Goal: Download file/media

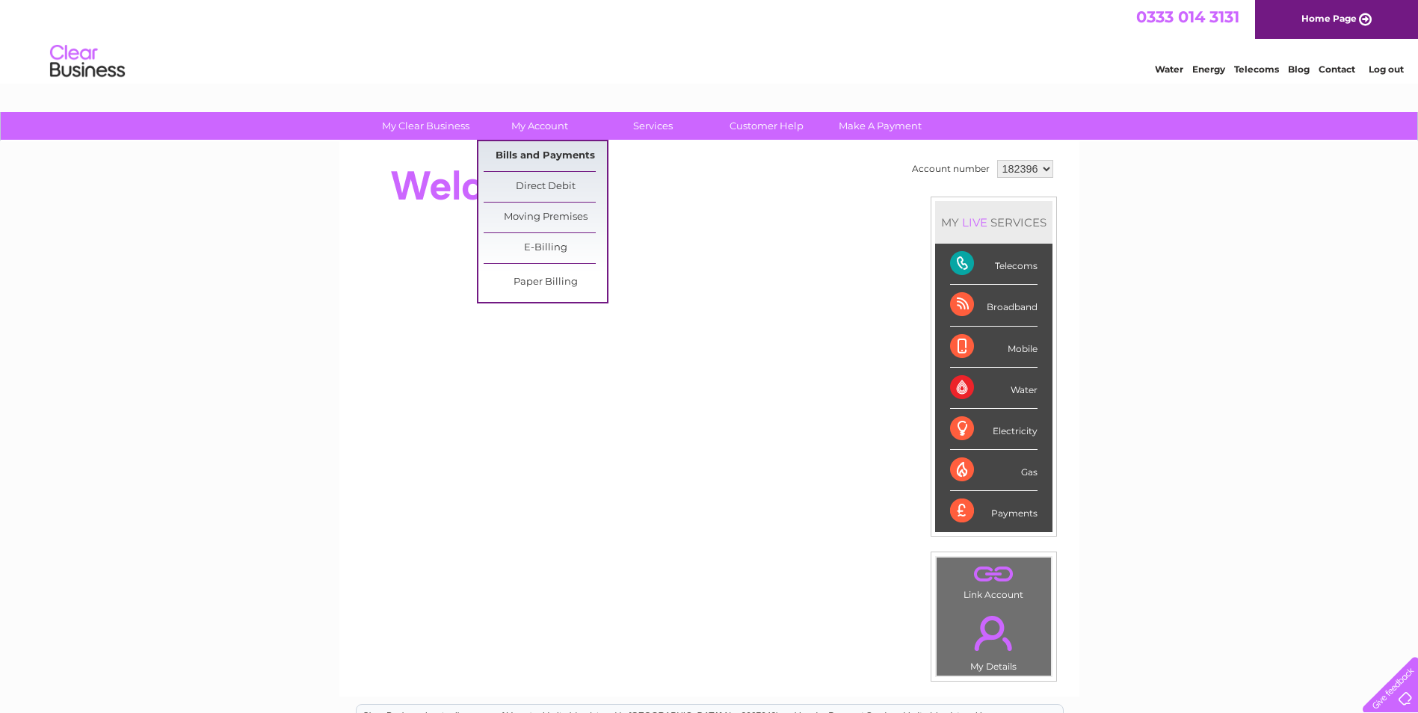
click at [534, 150] on link "Bills and Payments" at bounding box center [545, 156] width 123 height 30
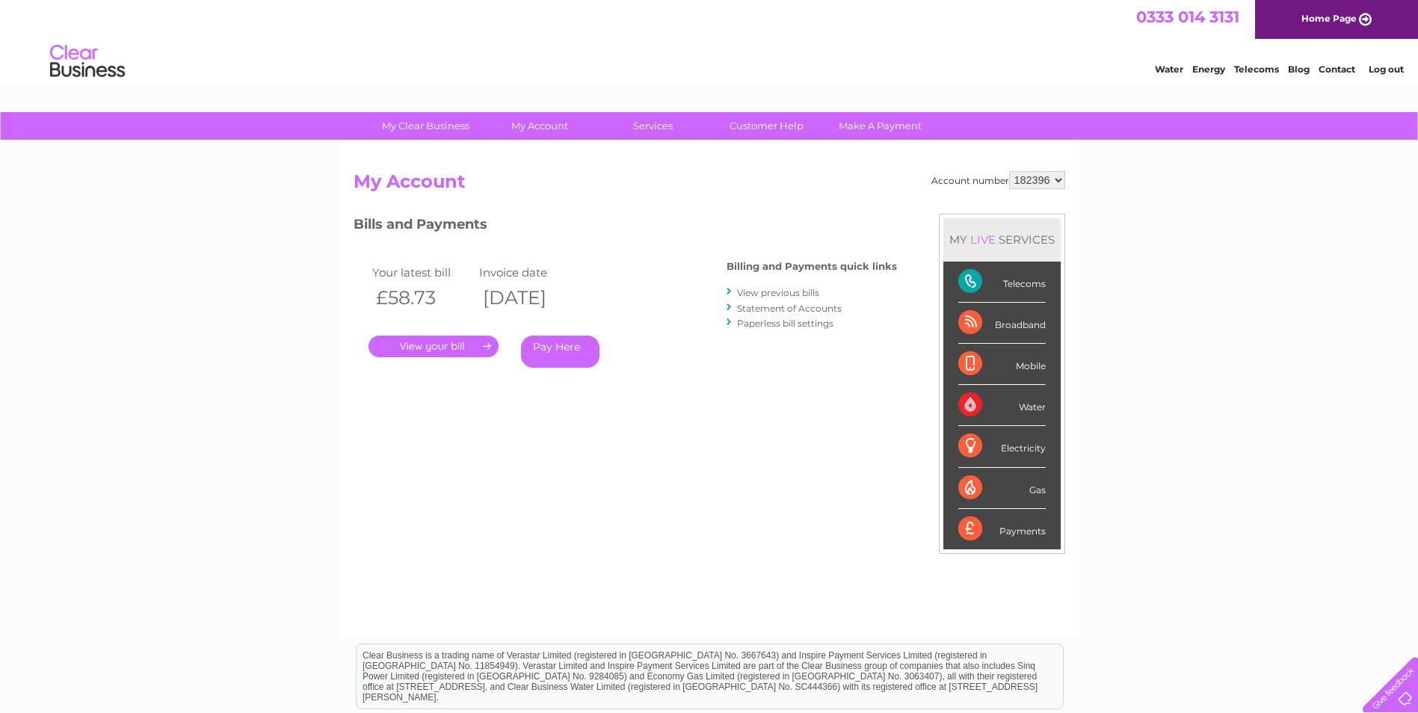
click at [440, 349] on link "." at bounding box center [434, 347] width 130 height 22
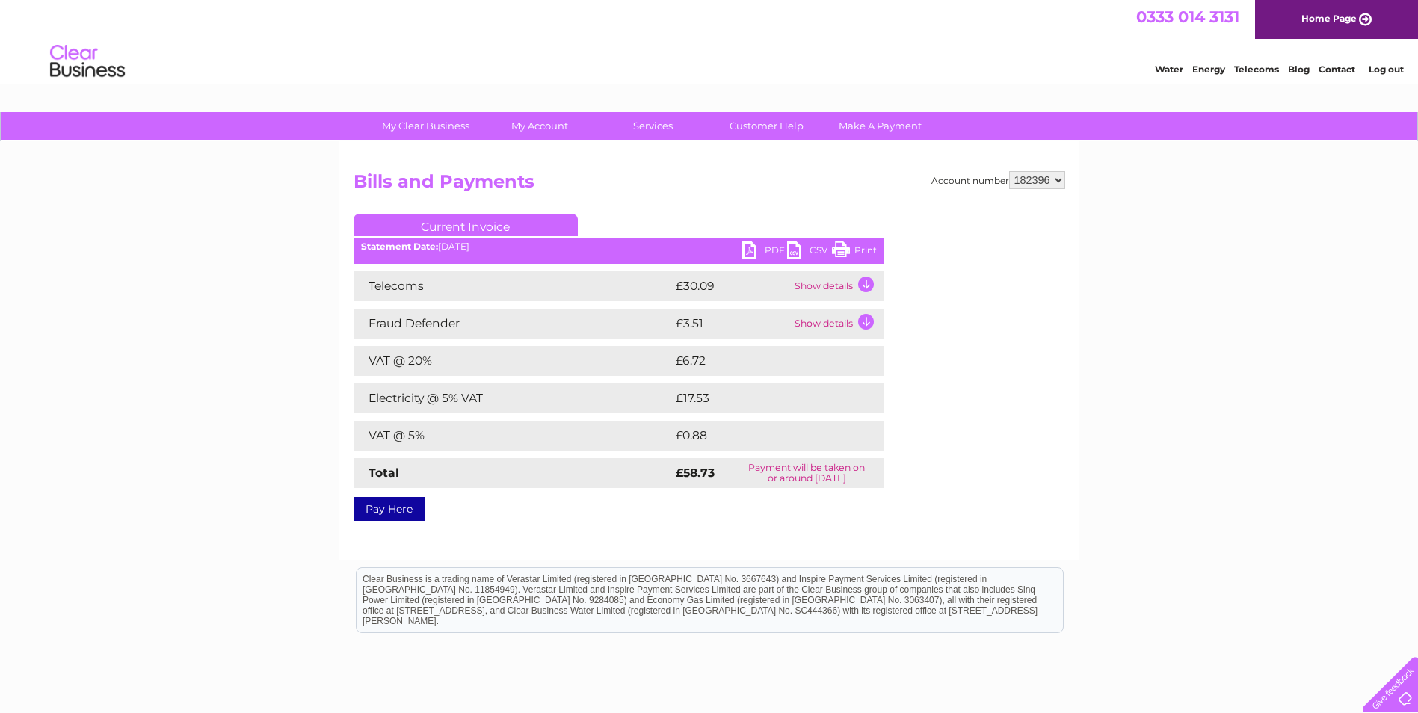
scroll to position [75, 0]
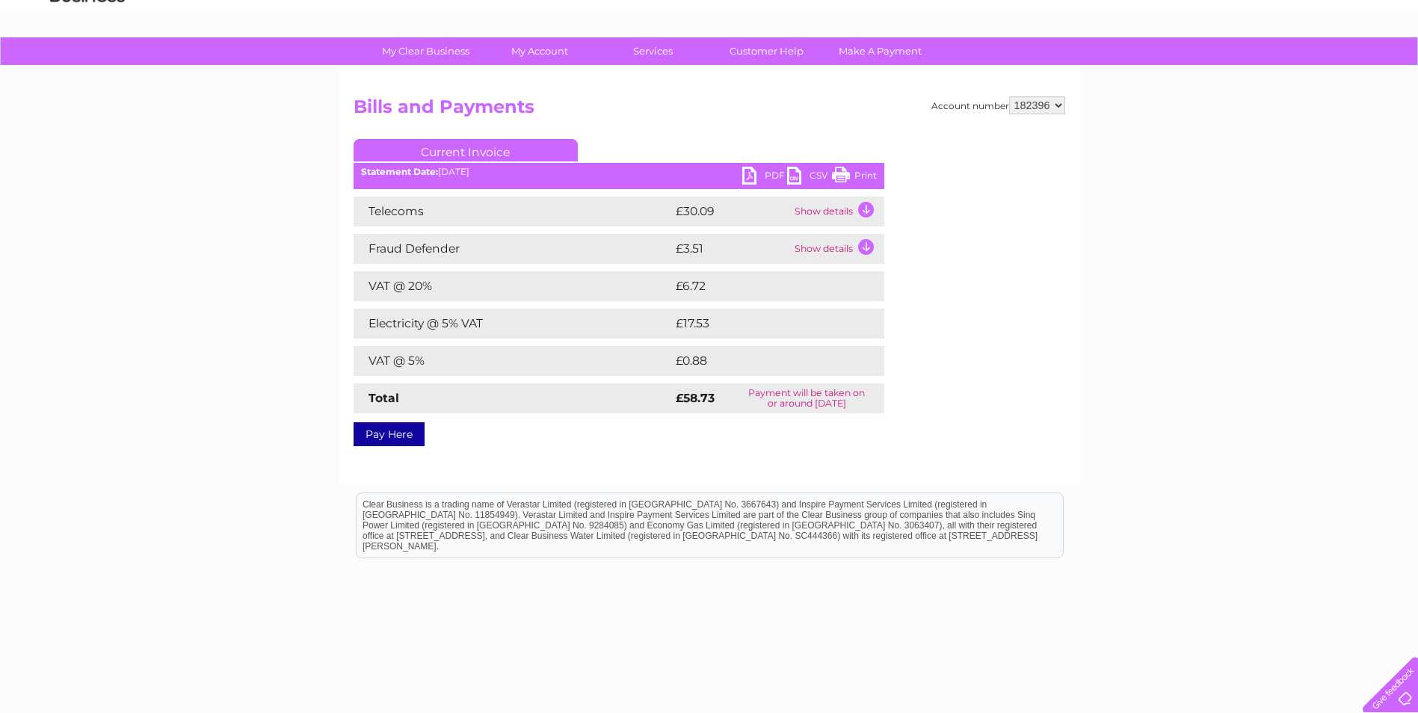
click at [787, 175] on link "CSV" at bounding box center [809, 178] width 45 height 22
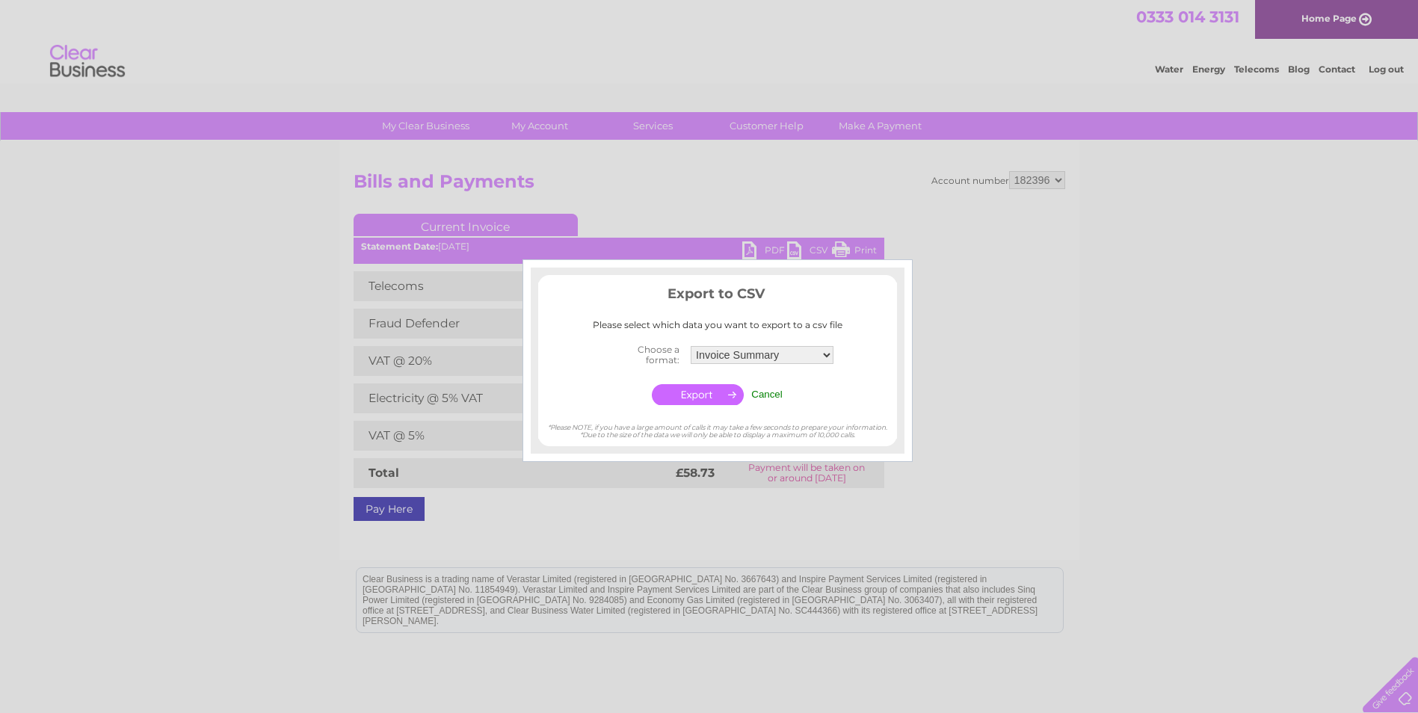
click at [755, 391] on input "Cancel" at bounding box center [766, 394] width 31 height 11
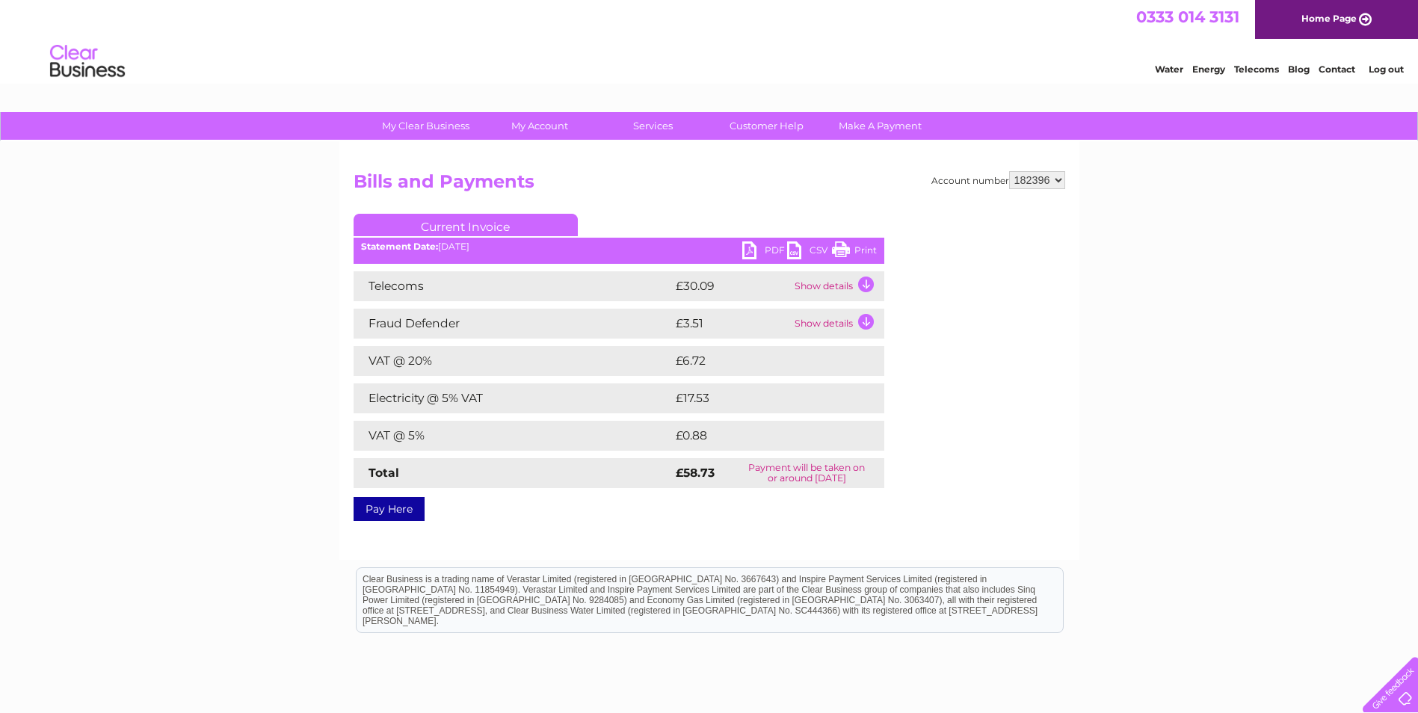
click at [745, 245] on link "PDF" at bounding box center [764, 253] width 45 height 22
